Goal: Transaction & Acquisition: Purchase product/service

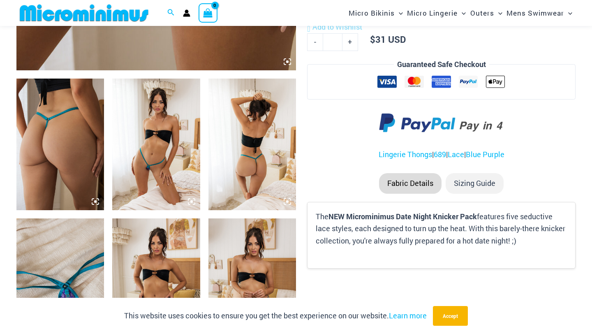
scroll to position [519, 0]
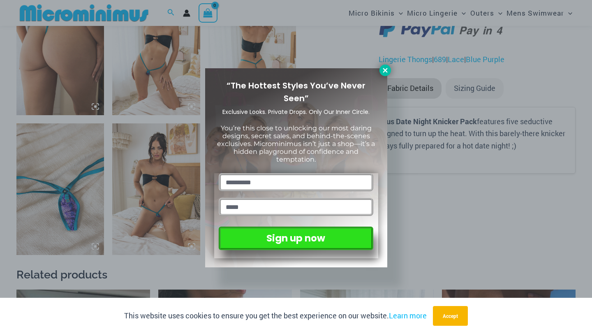
click at [384, 68] on icon at bounding box center [385, 70] width 5 height 5
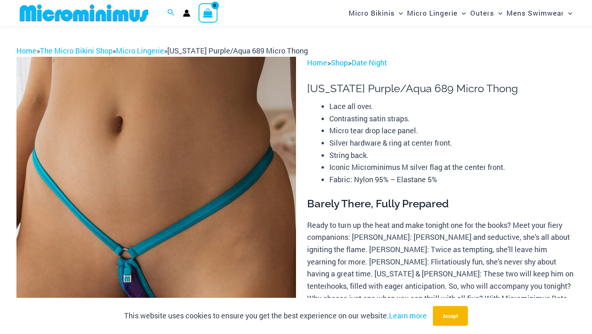
scroll to position [0, 0]
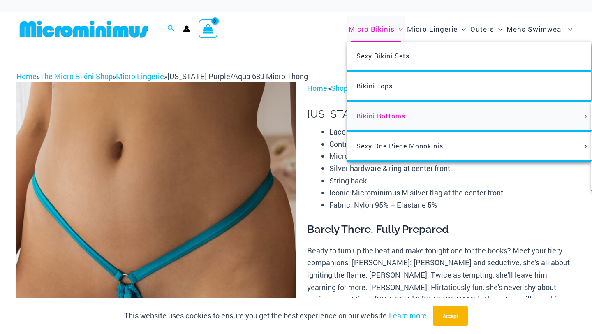
click at [380, 113] on span "Bikini Bottoms" at bounding box center [381, 115] width 49 height 9
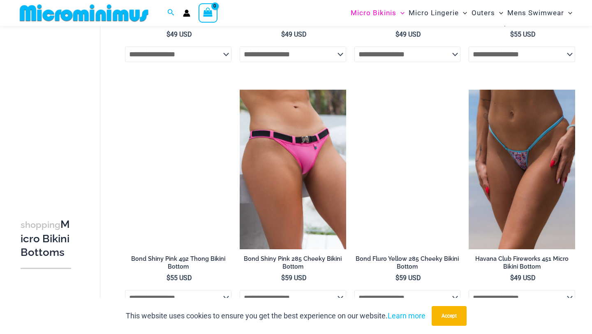
scroll to position [1357, 0]
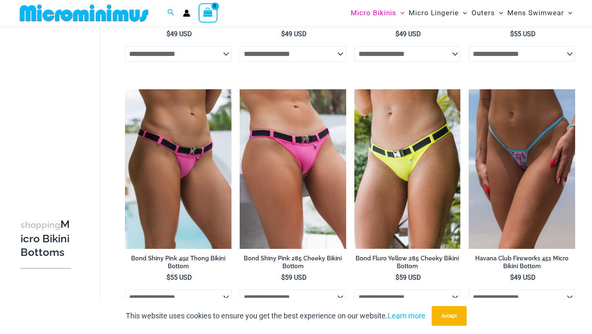
click at [341, 57] on select "**********" at bounding box center [293, 54] width 107 height 16
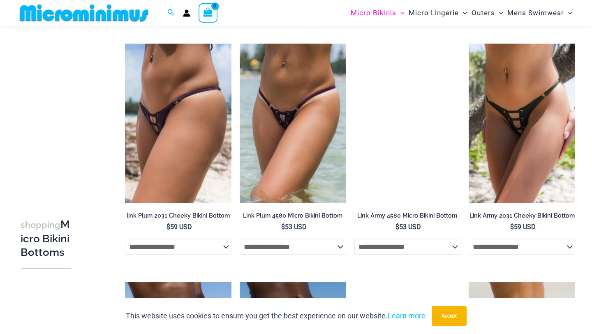
scroll to position [1893, 0]
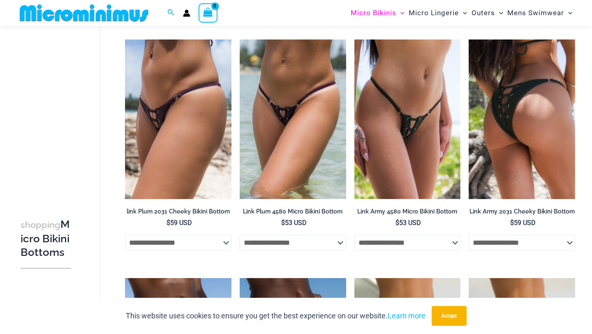
click at [518, 116] on img at bounding box center [522, 119] width 107 height 160
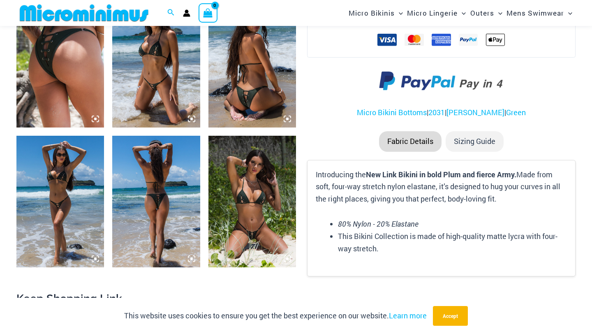
scroll to position [519, 0]
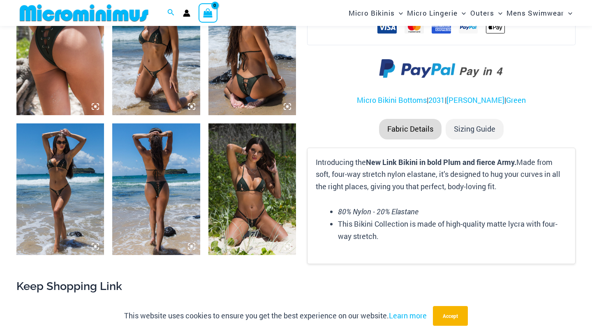
click at [250, 182] on img at bounding box center [252, 189] width 88 height 132
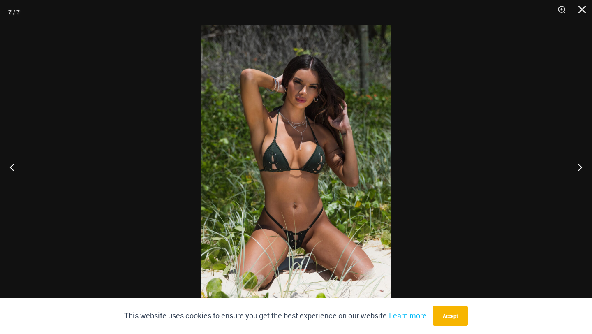
click at [303, 172] on img at bounding box center [296, 167] width 190 height 285
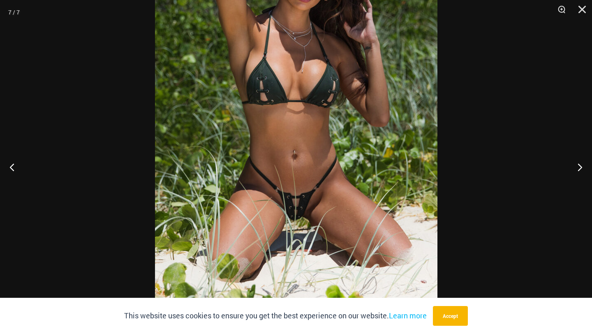
click at [303, 172] on img at bounding box center [296, 98] width 283 height 424
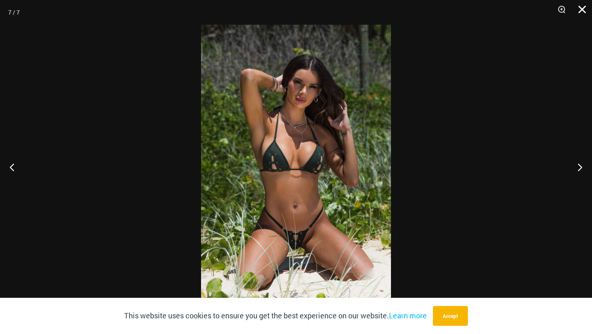
click at [581, 8] on button "Close" at bounding box center [579, 12] width 21 height 25
